Goal: Find specific page/section: Find specific page/section

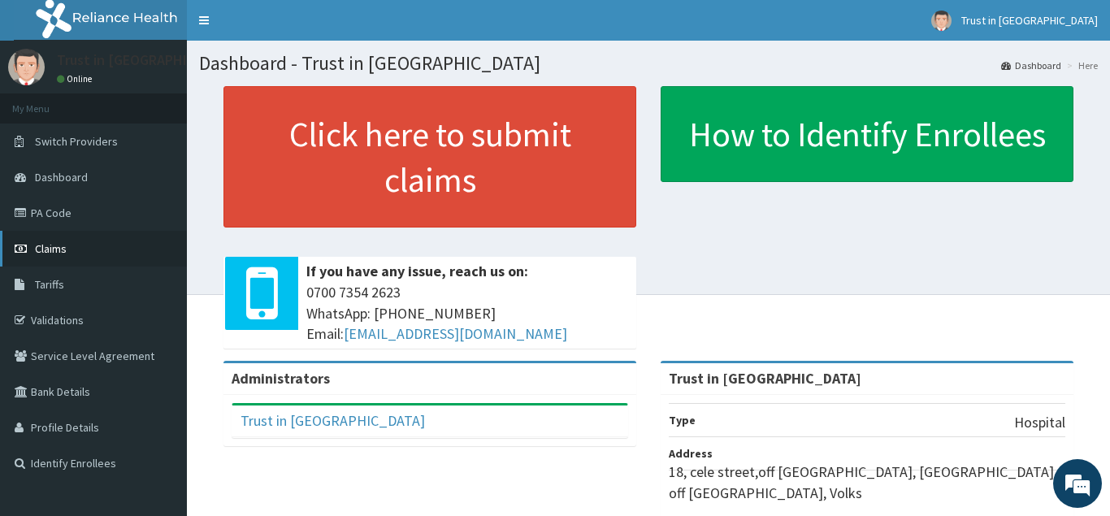
click at [77, 255] on link "Claims" at bounding box center [93, 249] width 187 height 36
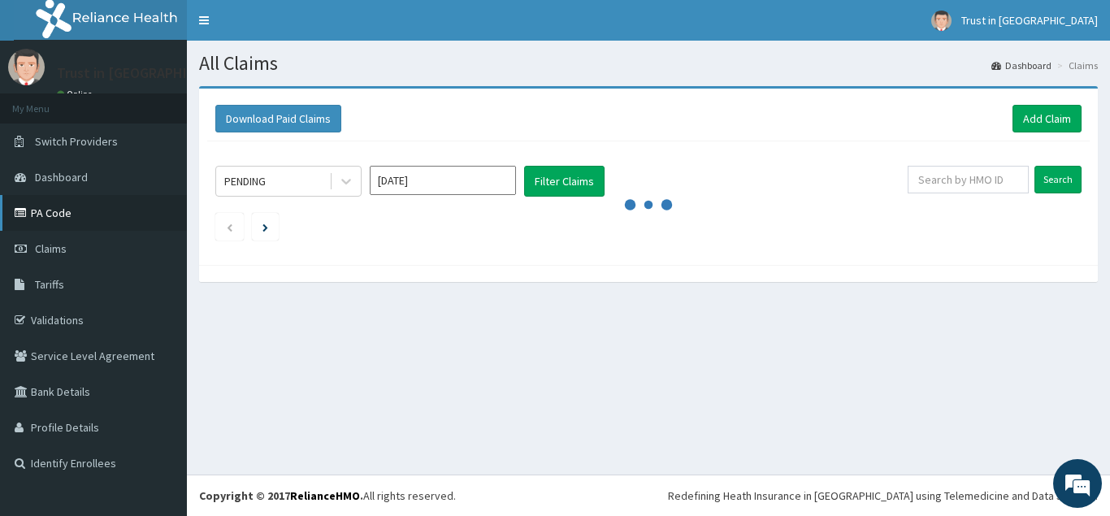
click at [52, 216] on link "PA Code" at bounding box center [93, 213] width 187 height 36
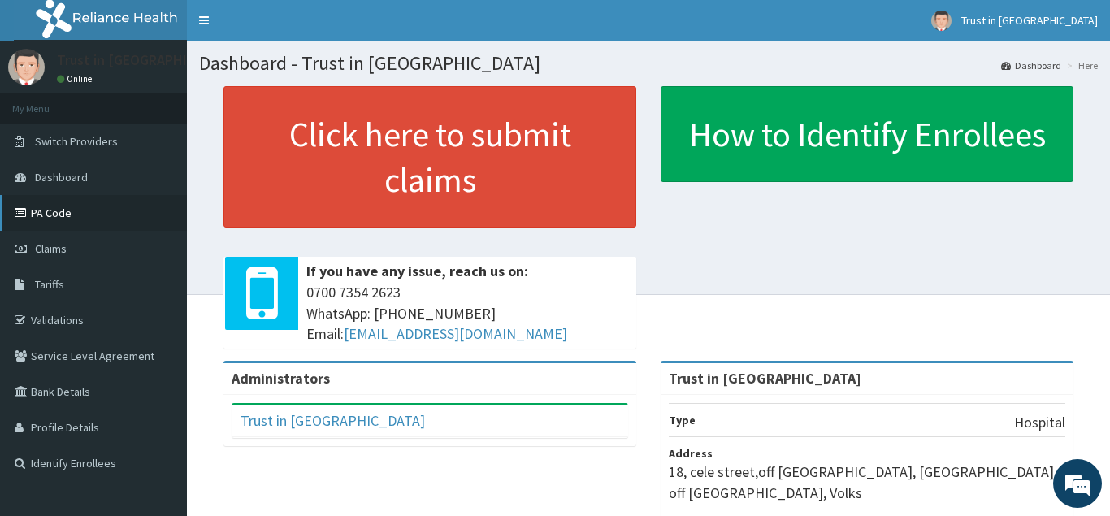
click at [50, 220] on link "PA Code" at bounding box center [93, 213] width 187 height 36
